Goal: Task Accomplishment & Management: Use online tool/utility

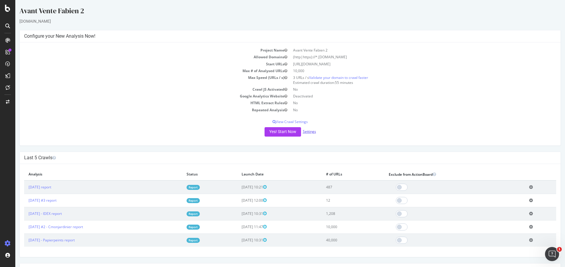
click at [313, 131] on link "Settings" at bounding box center [309, 131] width 13 height 5
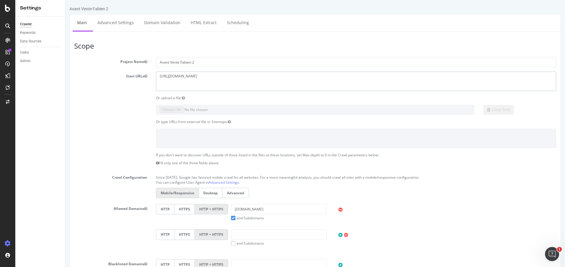
drag, startPoint x: 234, startPoint y: 84, endPoint x: 128, endPoint y: 76, distance: 106.5
click at [128, 76] on div "Start URLs https://www.groupe-eduservices.fr" at bounding box center [315, 80] width 491 height 19
paste textarea "h2r-equipements.com/"
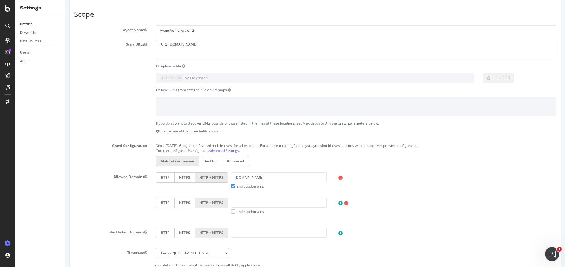
scroll to position [78, 0]
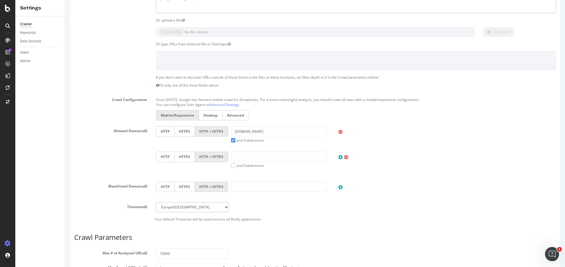
type textarea "https://www.h2r-equipements.com"
click at [253, 127] on input "[DOMAIN_NAME]" at bounding box center [279, 131] width 96 height 10
paste input "https://www.h2r-equipements.com/"
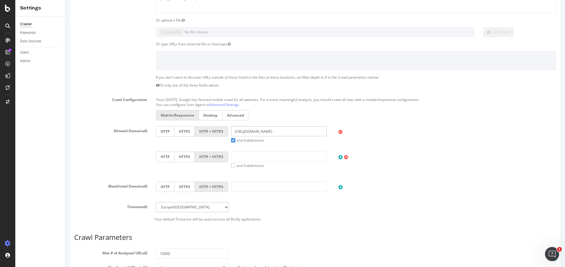
drag, startPoint x: 254, startPoint y: 129, endPoint x: 185, endPoint y: 129, distance: 69.1
click at [185, 129] on div "HTTP HTTPS HTTP + HTTPS https://www.h2r-equipements.com and Subdomains User Age…" at bounding box center [356, 134] width 406 height 16
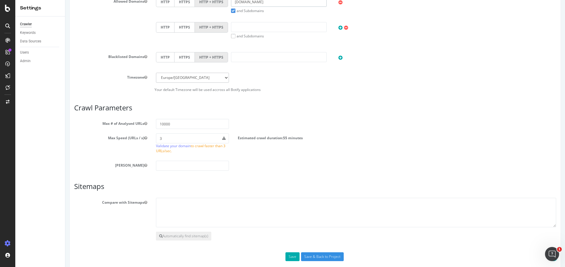
scroll to position [214, 0]
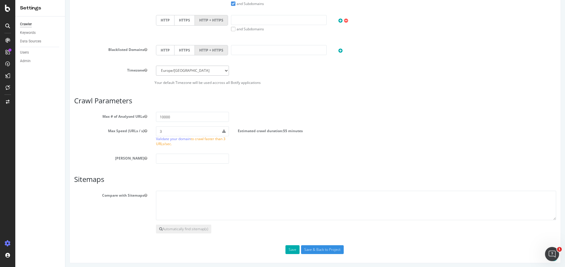
type input "h2r-equipements.com"
click at [161, 115] on input "10000" at bounding box center [192, 117] width 73 height 10
type input "50000"
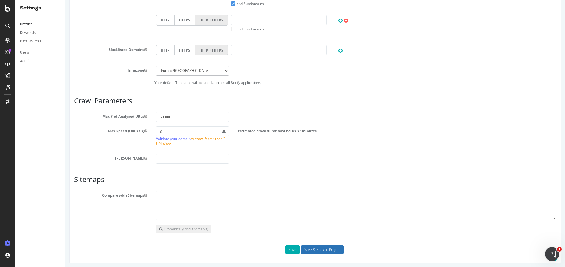
click at [325, 247] on input "Save & Back to Project" at bounding box center [322, 249] width 43 height 9
click at [301, 245] on input "Save & Back to Project" at bounding box center [322, 249] width 43 height 9
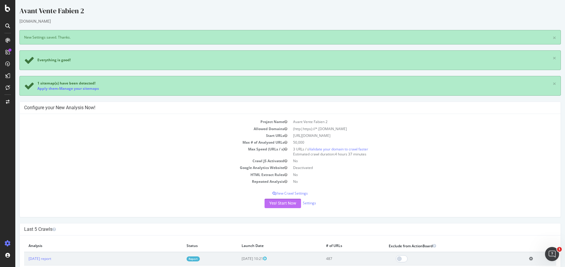
click at [288, 203] on button "Yes! Start Now" at bounding box center [282, 203] width 36 height 9
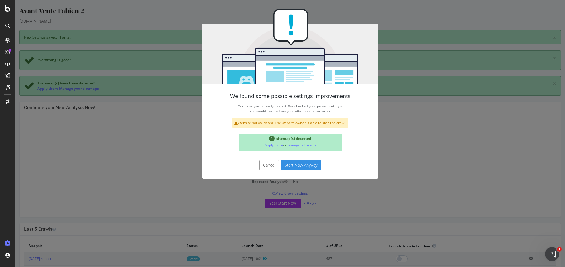
click at [308, 154] on div "We found some possible settings improvements Your analysis is ready to start. W…" at bounding box center [290, 120] width 177 height 73
click at [308, 161] on button "Start Now Anyway" at bounding box center [301, 165] width 40 height 10
